Goal: Task Accomplishment & Management: Manage account settings

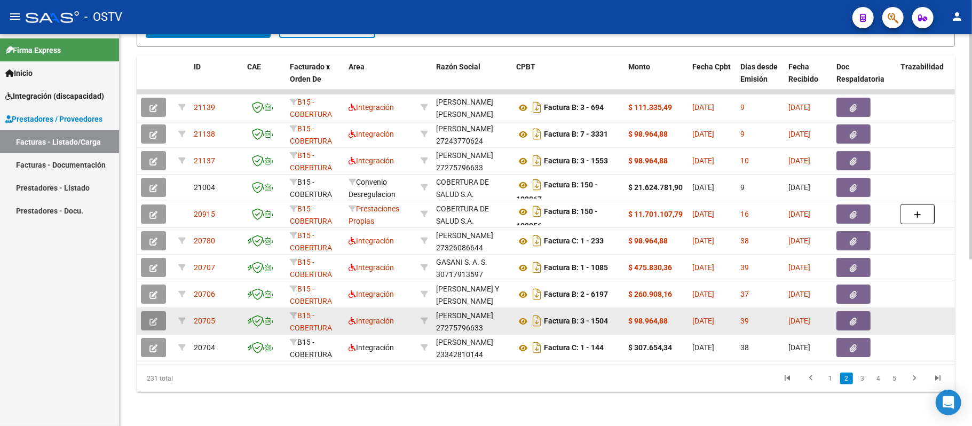
click at [147, 311] on button "button" at bounding box center [153, 320] width 25 height 19
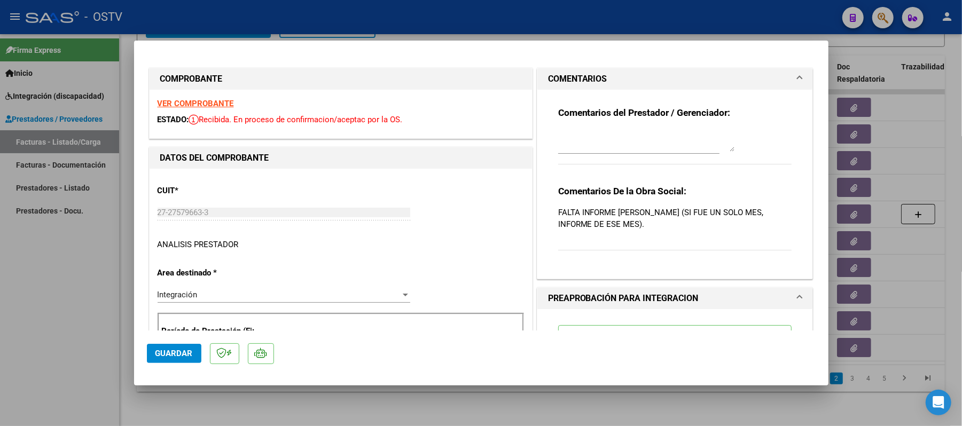
drag, startPoint x: 147, startPoint y: 310, endPoint x: 593, endPoint y: 221, distance: 454.2
click at [593, 221] on div "COMPROBANTE VER COMPROBANTE ESTADO: Recibida. En proceso de confirmacion/acepta…" at bounding box center [481, 213] width 962 height 426
click at [706, 150] on textarea at bounding box center [646, 140] width 176 height 21
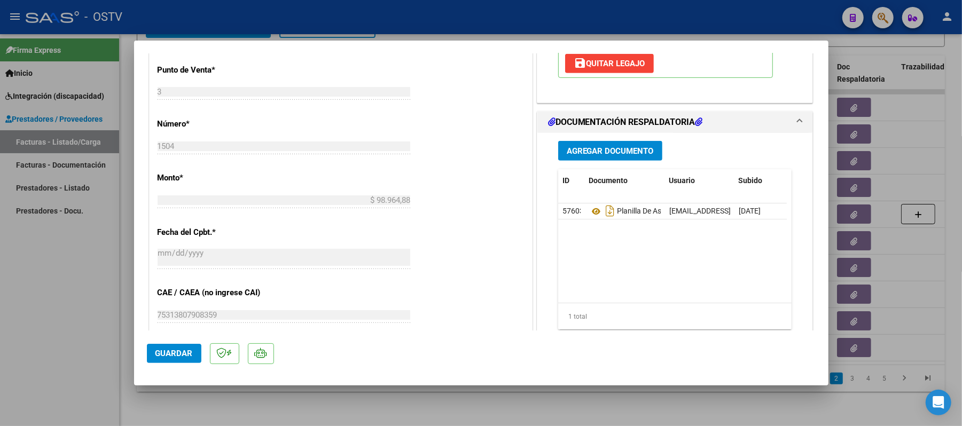
scroll to position [470, 0]
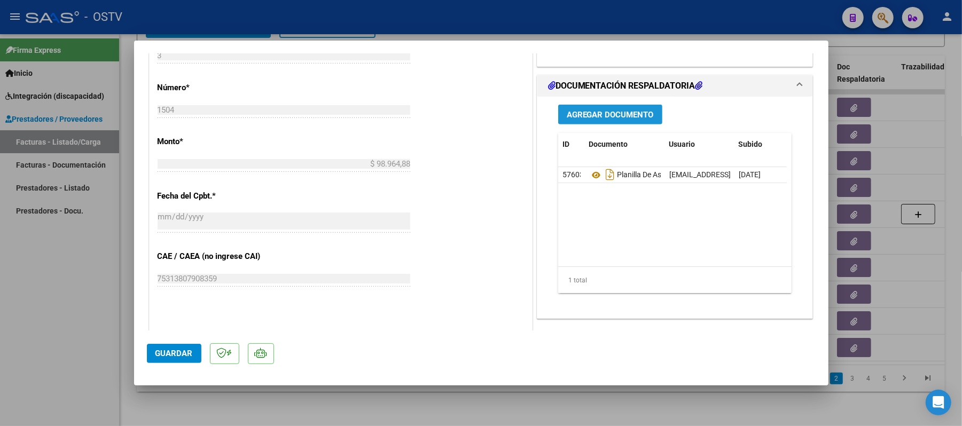
click at [619, 113] on span "Agregar Documento" at bounding box center [610, 115] width 87 height 10
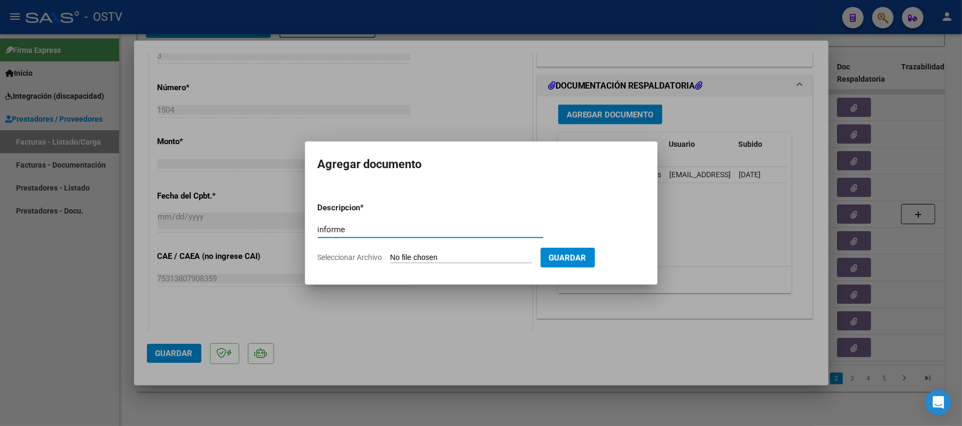
type input "informe"
click at [457, 257] on input "Seleccionar Archivo" at bounding box center [461, 258] width 142 height 10
type input "C:\fakepath\caro.pdf"
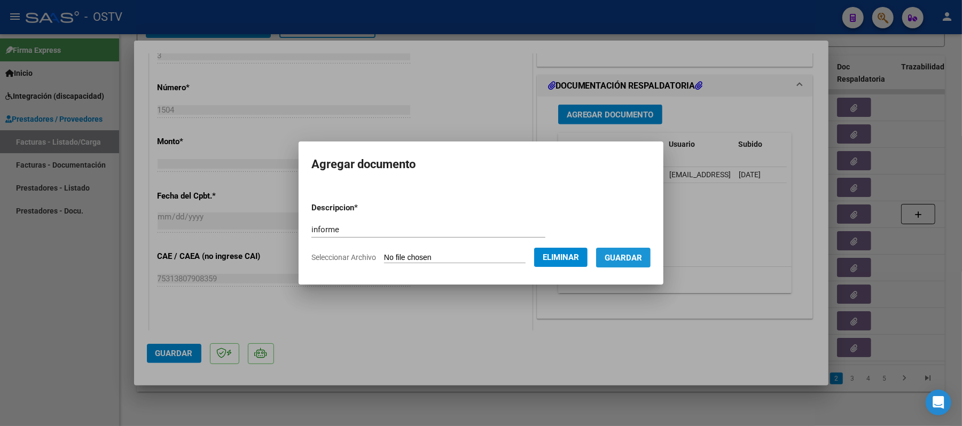
click at [642, 253] on span "Guardar" at bounding box center [623, 258] width 37 height 10
